Goal: Task Accomplishment & Management: Use online tool/utility

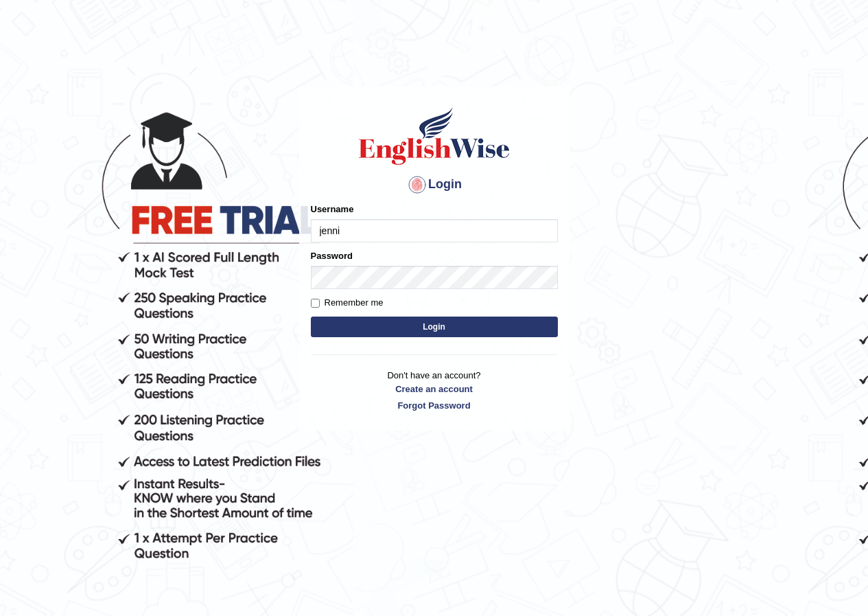
type input "Jennifer_parramatta"
click at [493, 324] on button "Login" at bounding box center [434, 326] width 247 height 21
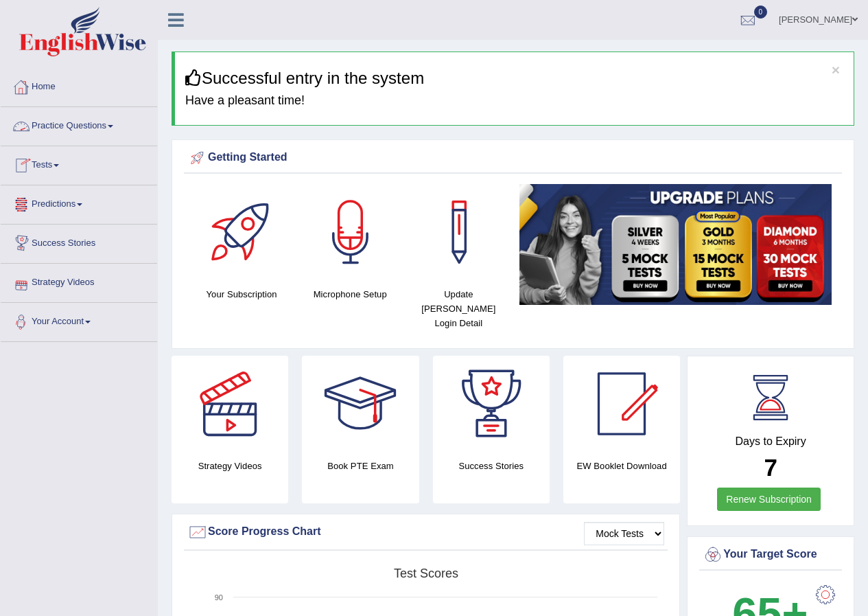
click at [76, 114] on link "Practice Questions" at bounding box center [79, 124] width 156 height 34
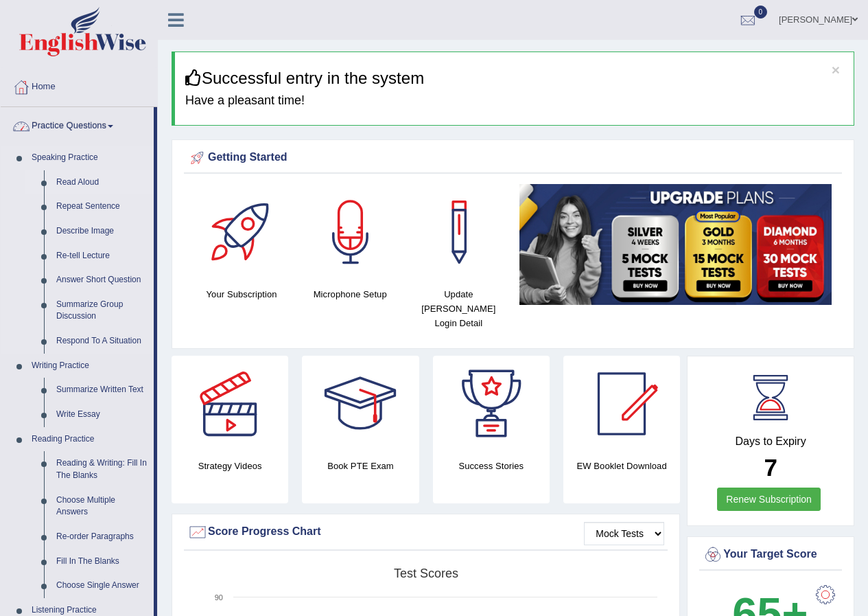
click at [82, 174] on link "Read Aloud" at bounding box center [102, 182] width 104 height 25
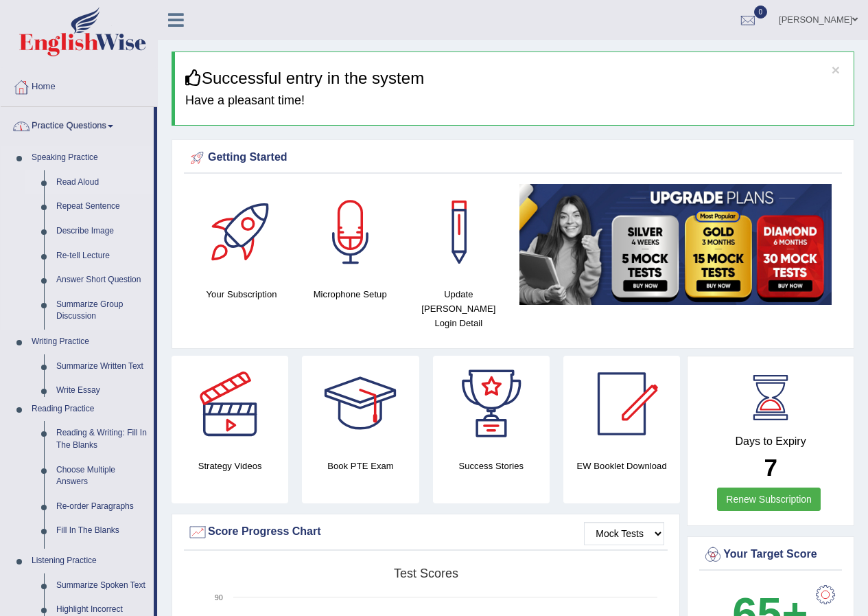
click at [82, 174] on link "Read Aloud" at bounding box center [102, 182] width 104 height 25
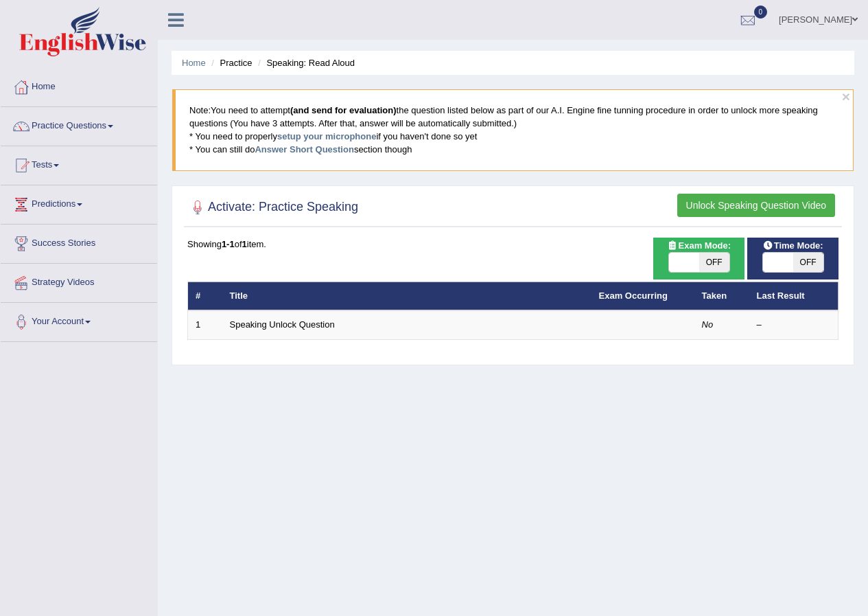
click at [706, 259] on span "OFF" at bounding box center [714, 262] width 30 height 19
checkbox input "true"
click at [706, 259] on span "OFF" at bounding box center [714, 262] width 30 height 19
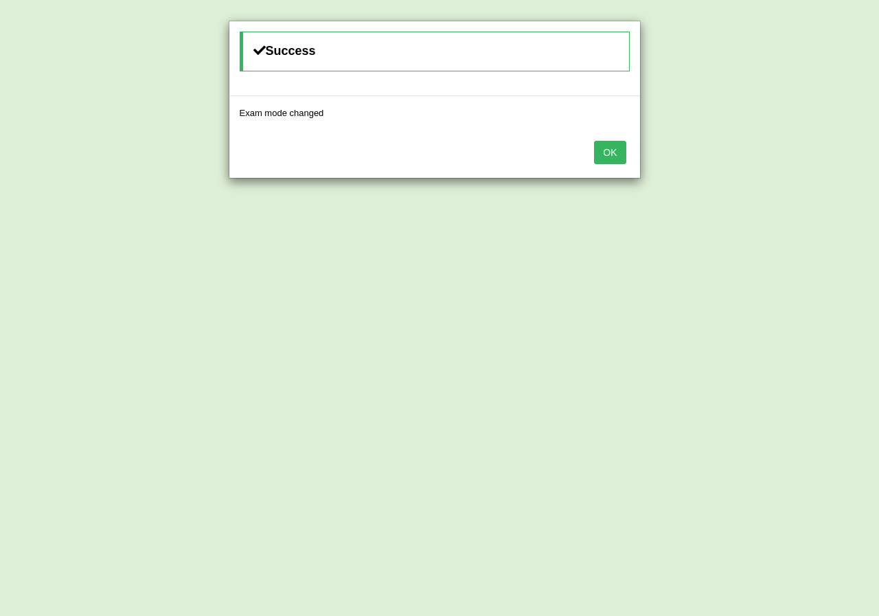
click at [616, 156] on button "OK" at bounding box center [610, 152] width 32 height 23
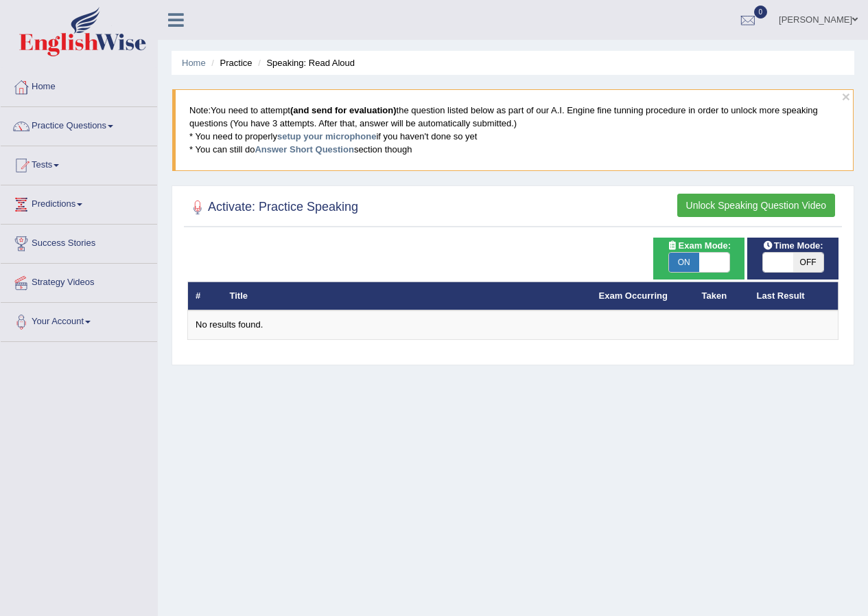
click at [71, 318] on link "Your Account" at bounding box center [79, 320] width 156 height 34
click at [71, 318] on link "Your Account" at bounding box center [77, 320] width 153 height 34
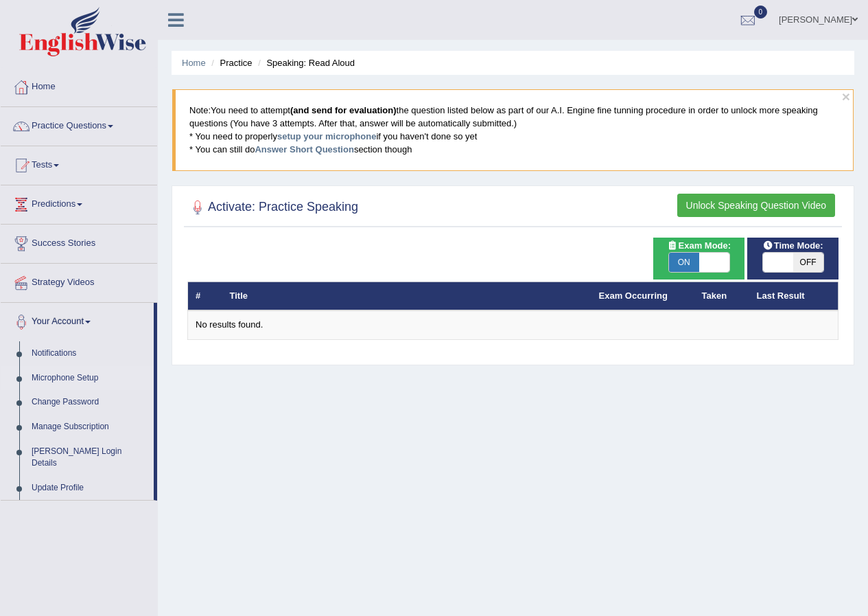
click at [85, 373] on link "Microphone Setup" at bounding box center [89, 378] width 128 height 25
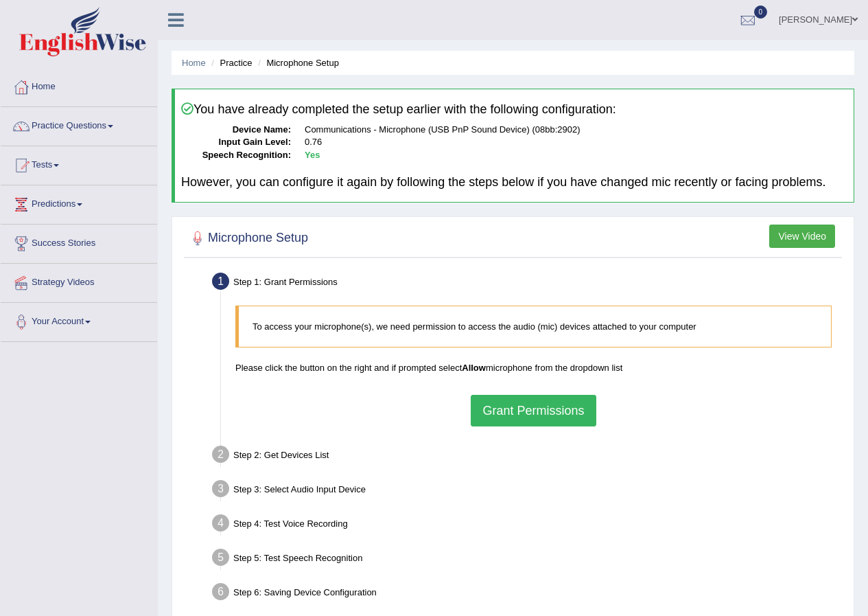
click at [550, 408] on button "Grant Permissions" at bounding box center [533, 411] width 125 height 32
click at [550, 408] on div "To access your microphone(s), we need permission to access the audio (mic) devi…" at bounding box center [534, 366] width 610 height 134
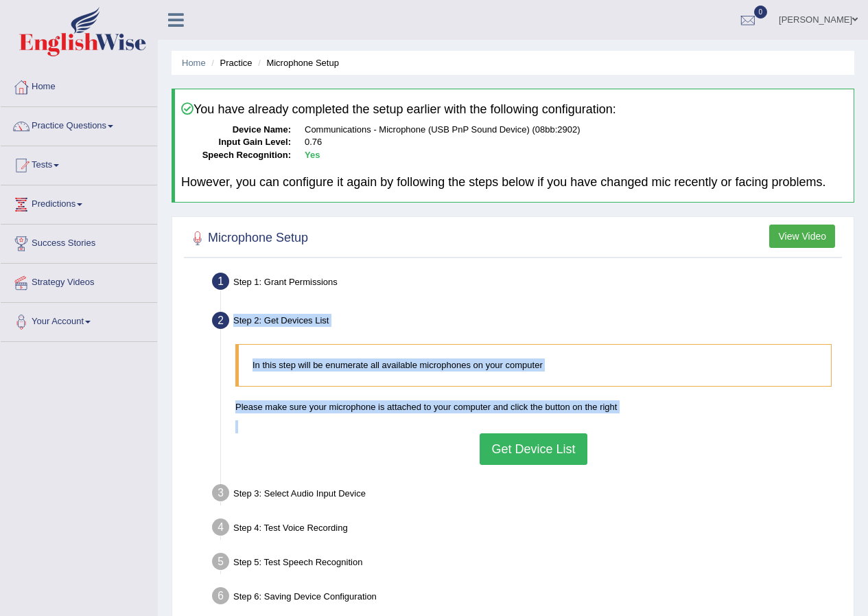
click at [530, 443] on button "Get Device List" at bounding box center [533, 449] width 107 height 32
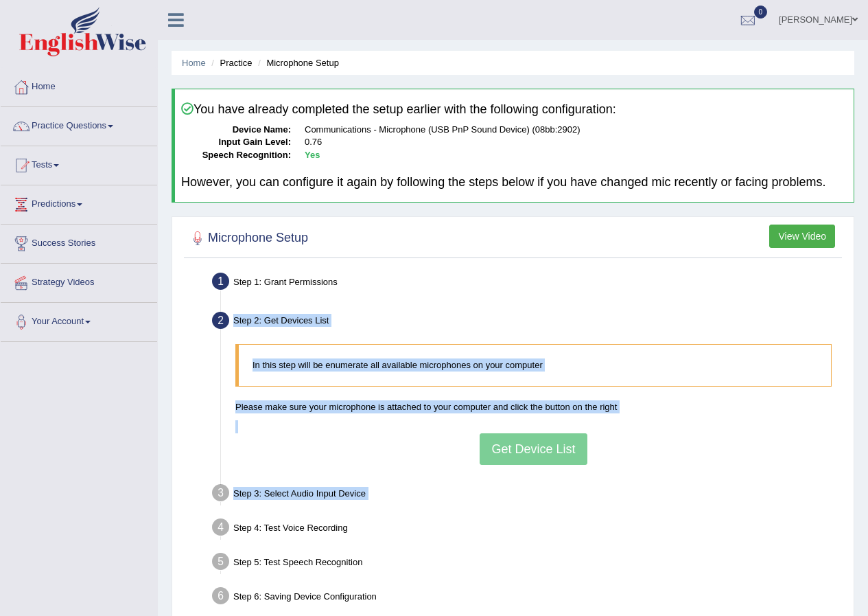
drag, startPoint x: 530, startPoint y: 443, endPoint x: 523, endPoint y: 441, distance: 7.0
click at [527, 443] on div "In this step will be enumerate all available microphones on your computer Pleas…" at bounding box center [534, 404] width 610 height 134
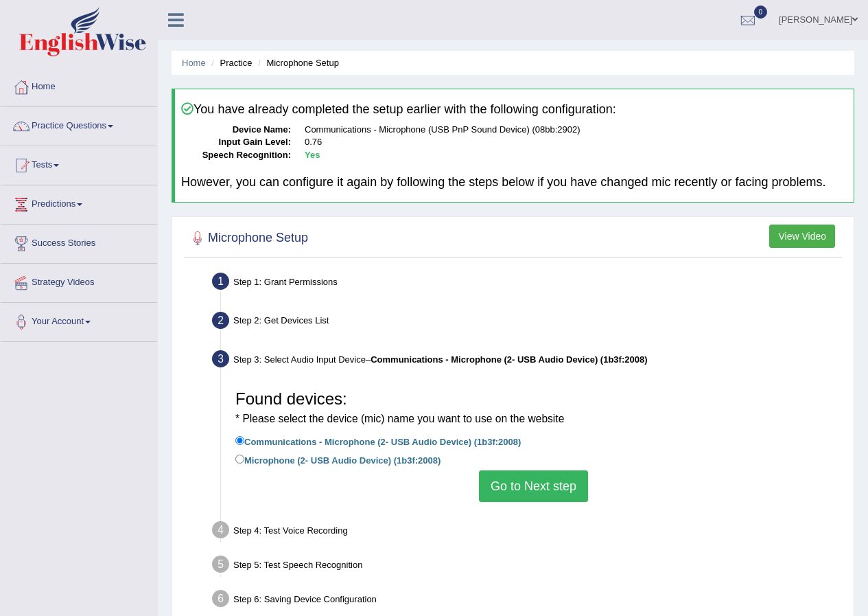
click at [522, 482] on button "Go to Next step" at bounding box center [533, 486] width 109 height 32
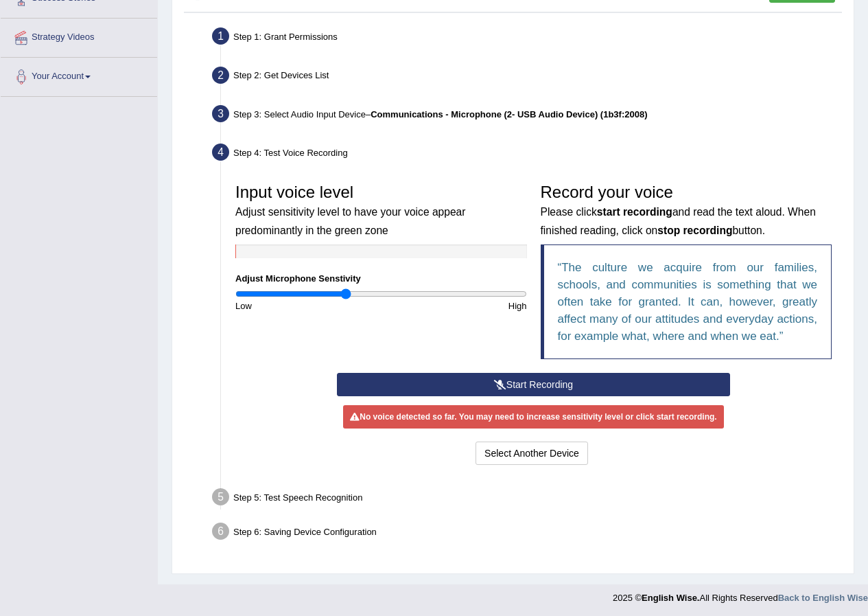
scroll to position [248, 0]
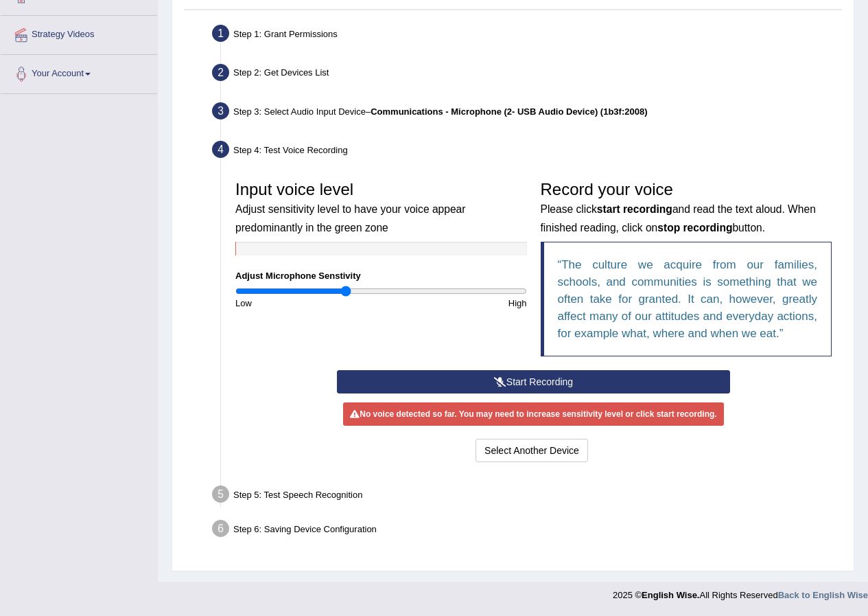
click at [519, 377] on button "Start Recording" at bounding box center [533, 381] width 393 height 23
click at [519, 377] on div "Start Recording Stop Recording Note: Please listen to the recording till the en…" at bounding box center [533, 417] width 407 height 95
click at [0, 0] on button "Stop Recording" at bounding box center [0, 0] width 0 height 0
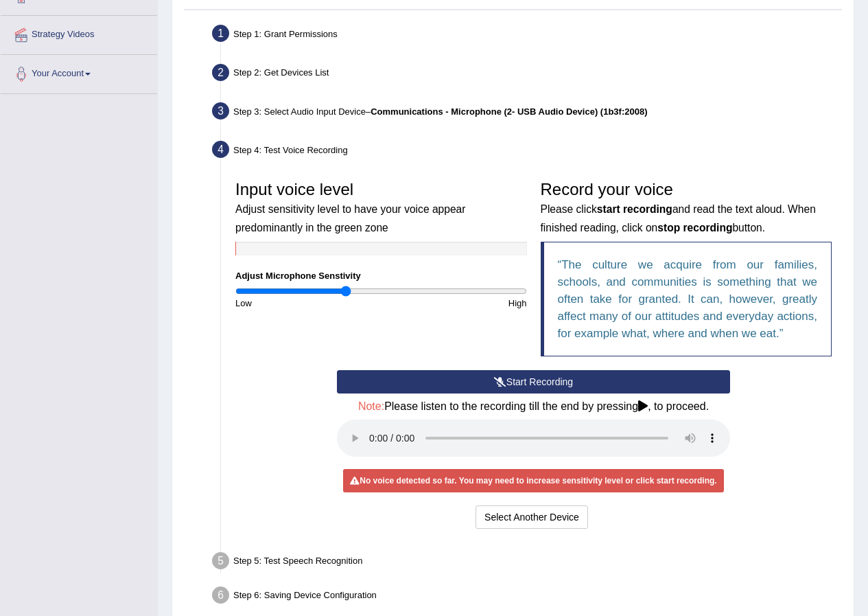
click at [493, 377] on button "Start Recording" at bounding box center [533, 381] width 393 height 23
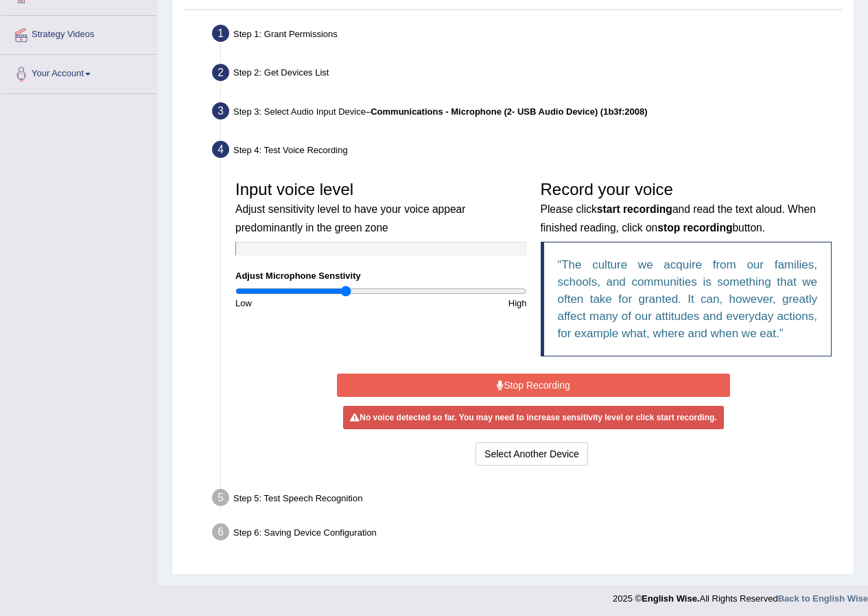
click at [608, 377] on button "Stop Recording" at bounding box center [533, 384] width 393 height 23
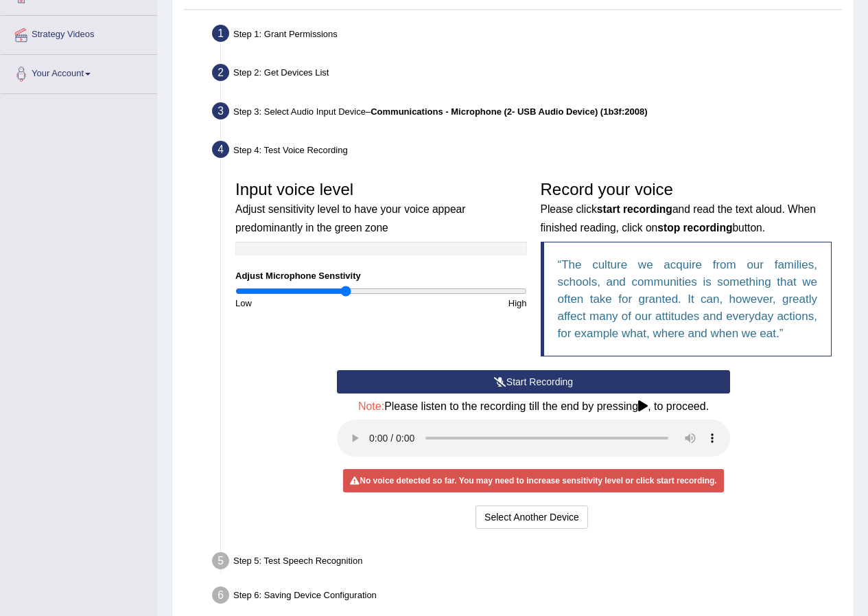
click at [567, 371] on button "Start Recording" at bounding box center [533, 381] width 393 height 23
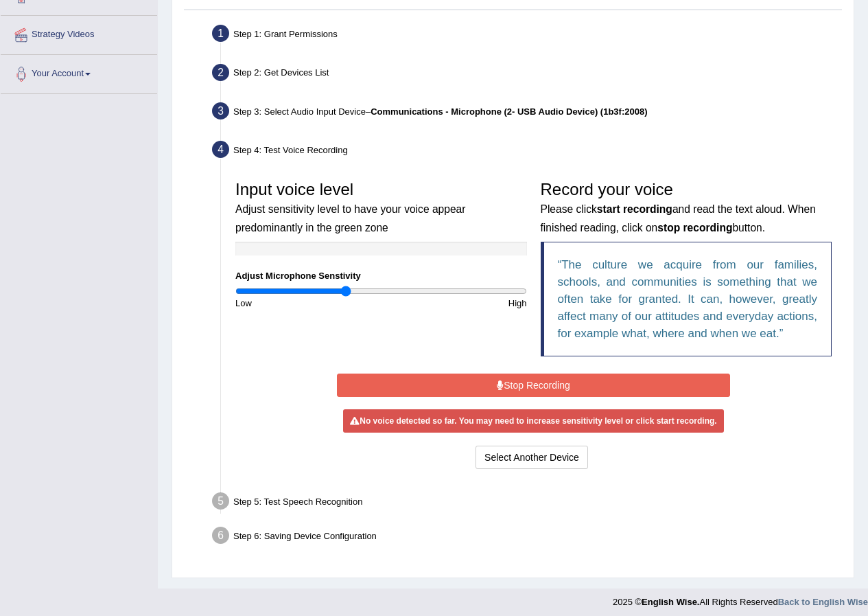
click at [567, 371] on div "Start Recording Stop Recording Note: Please listen to the recording till the en…" at bounding box center [533, 421] width 407 height 102
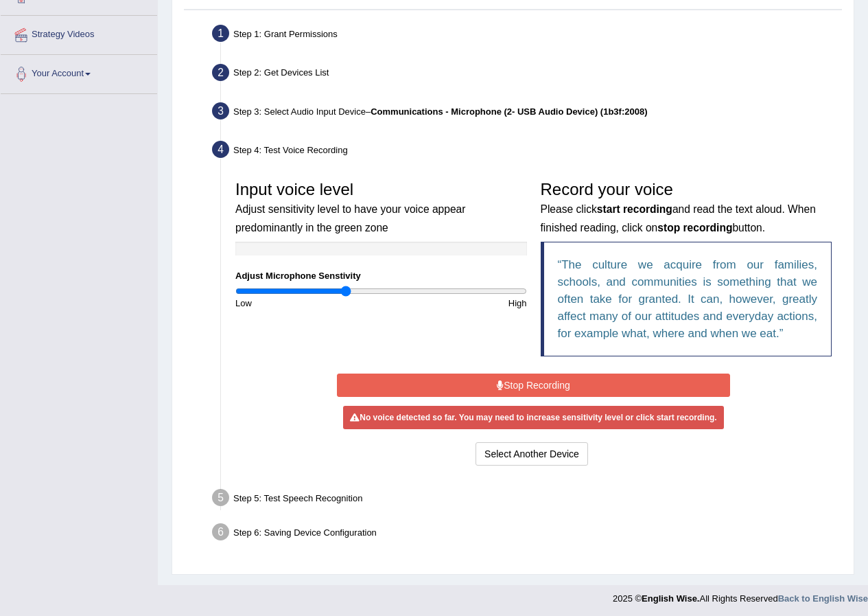
click at [480, 386] on button "Stop Recording" at bounding box center [533, 384] width 393 height 23
click at [480, 386] on div "Start Recording Stop Recording Note: Please listen to the recording till the en…" at bounding box center [533, 419] width 407 height 99
